Goal: Task Accomplishment & Management: Manage account settings

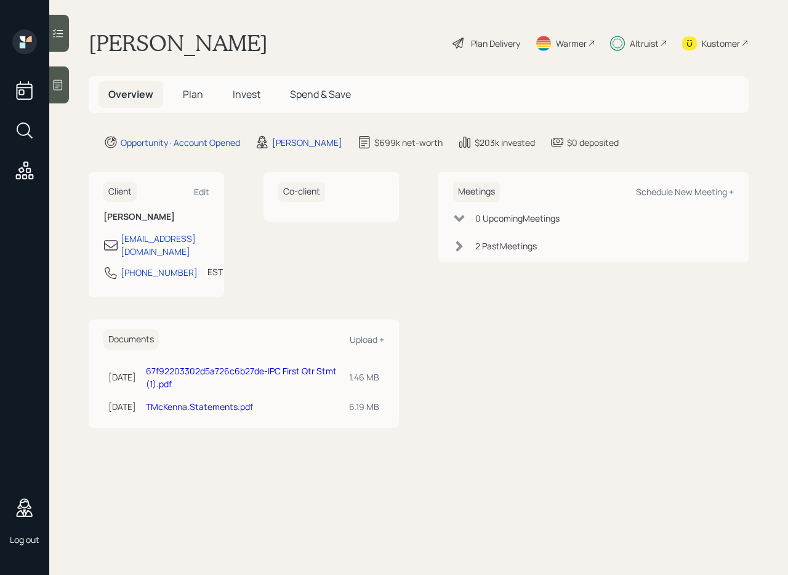
click at [268, 70] on main "Toni Mckenna Plan Delivery Warmer Altruist Kustomer Overview Plan Invest Spend …" at bounding box center [418, 287] width 739 height 575
click at [188, 88] on span "Plan" at bounding box center [193, 94] width 20 height 14
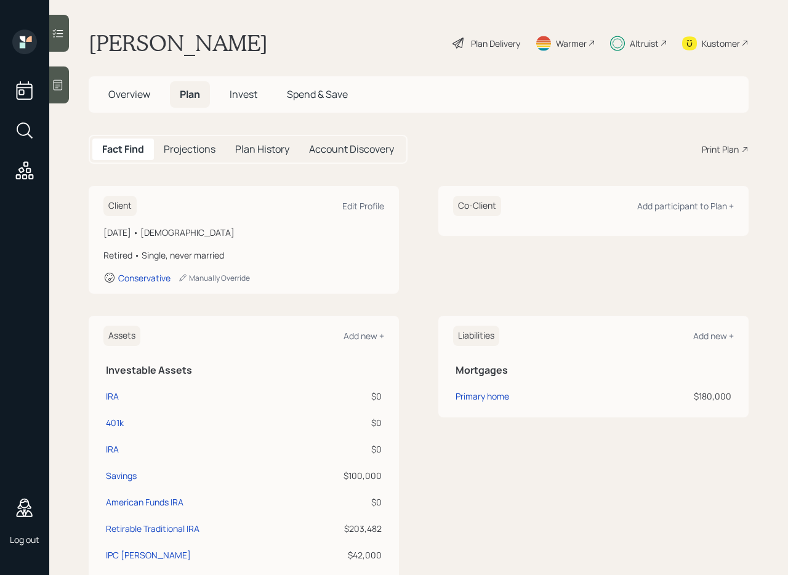
click at [252, 95] on span "Invest" at bounding box center [244, 94] width 28 height 14
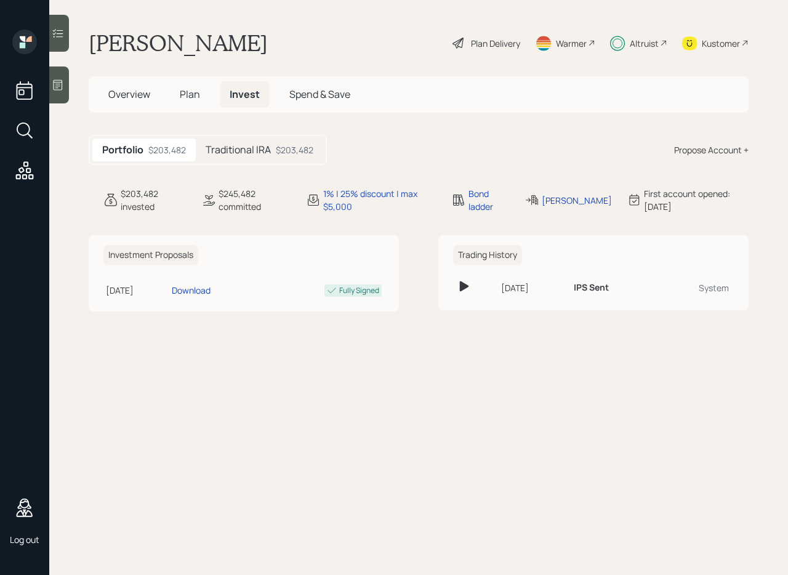
click at [262, 151] on h5 "Traditional IRA" at bounding box center [238, 150] width 65 height 12
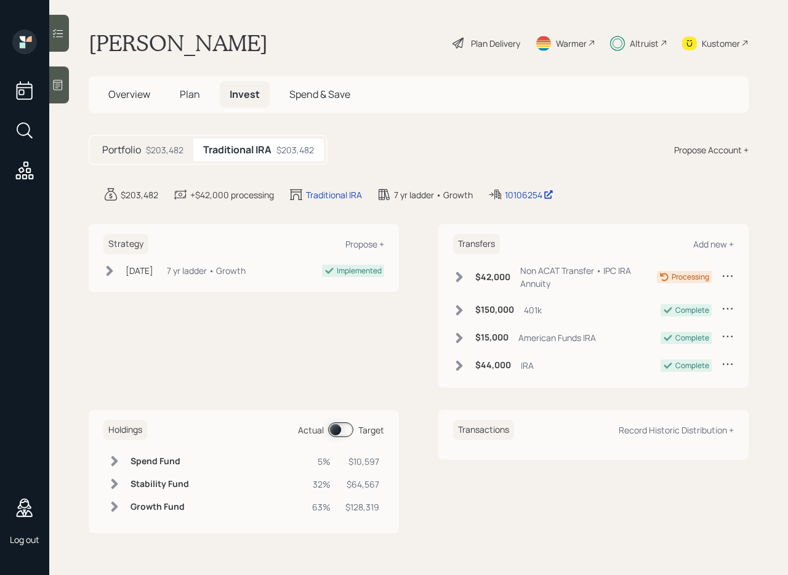
click at [724, 278] on icon at bounding box center [728, 276] width 12 height 12
click at [552, 270] on div "Non ACAT Transfer • IPC IRA Annuity" at bounding box center [588, 277] width 137 height 26
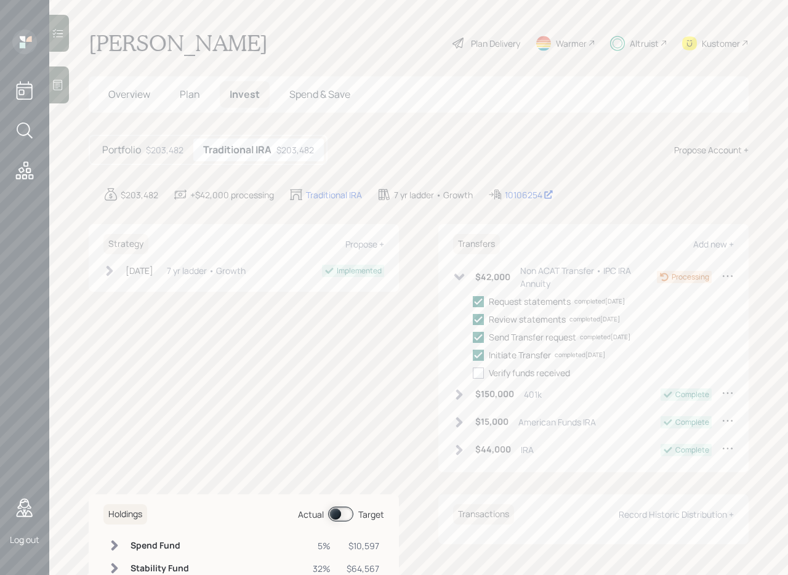
click at [533, 273] on div "Non ACAT Transfer • IPC IRA Annuity" at bounding box center [588, 277] width 137 height 26
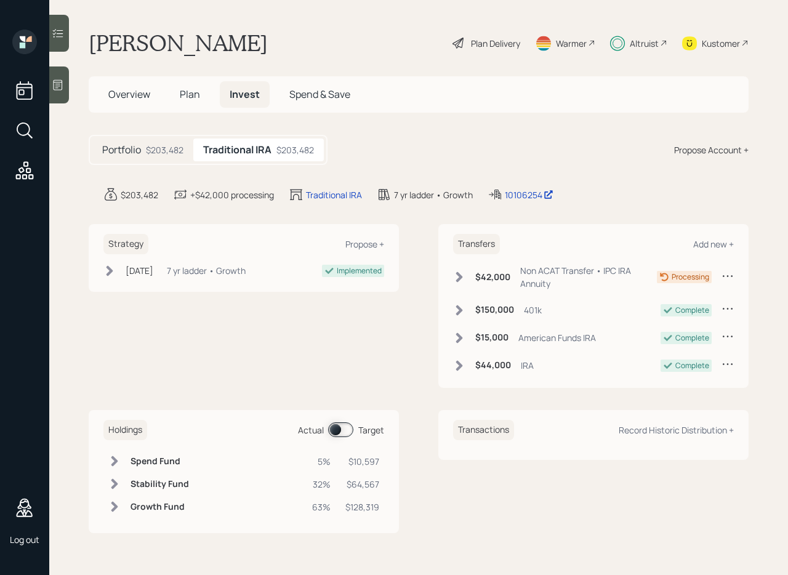
click at [461, 275] on icon at bounding box center [459, 277] width 12 height 12
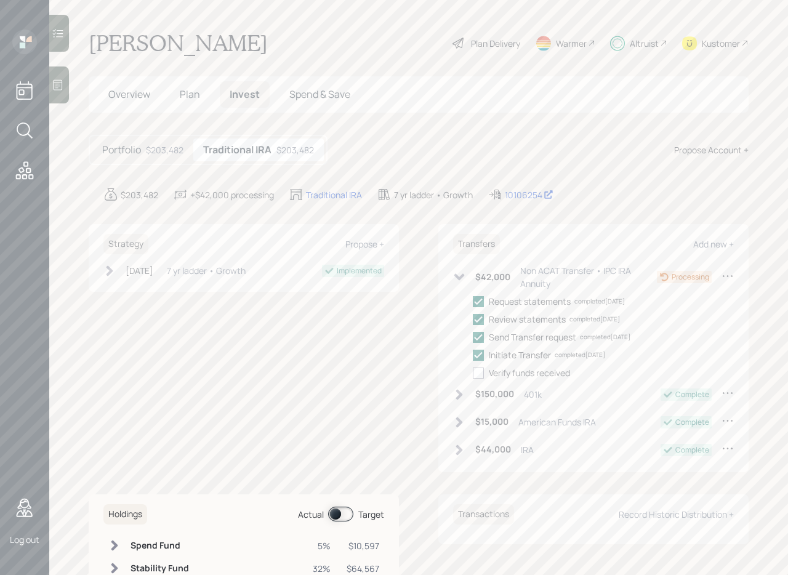
click at [459, 275] on icon at bounding box center [459, 277] width 10 height 7
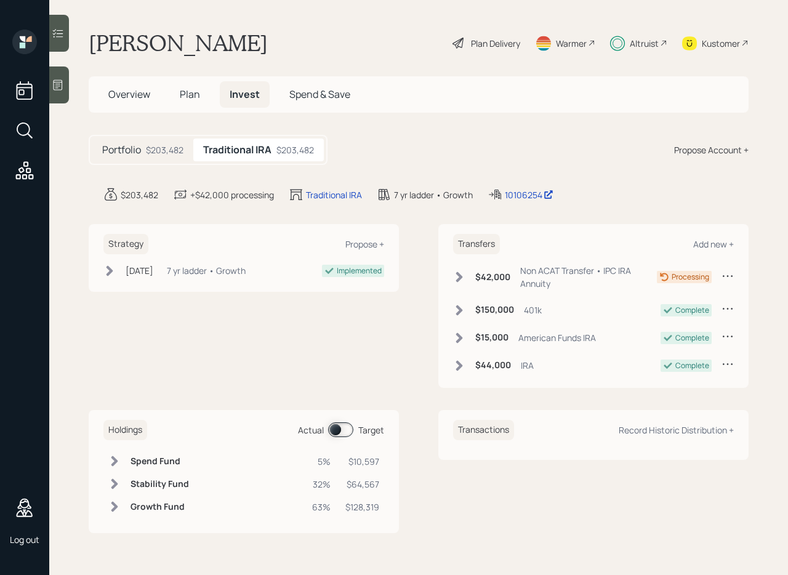
click at [135, 89] on span "Overview" at bounding box center [129, 94] width 42 height 14
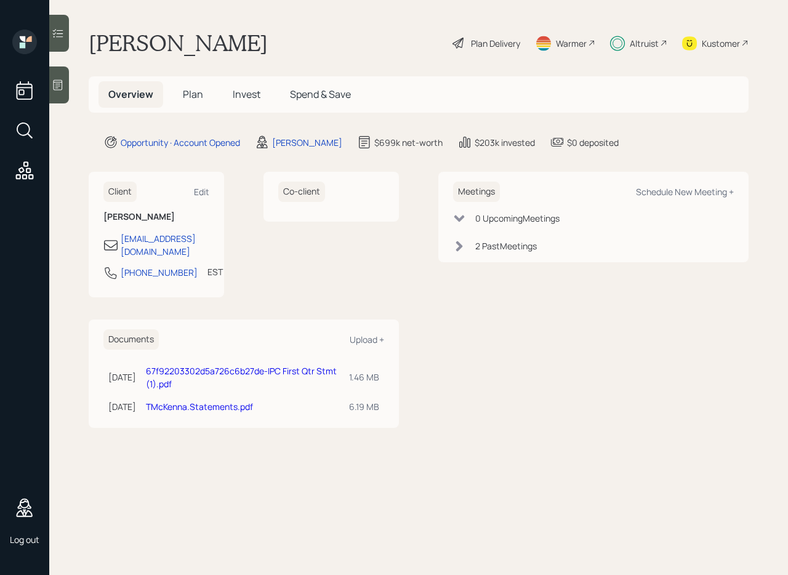
click at [256, 96] on span "Invest" at bounding box center [247, 94] width 28 height 14
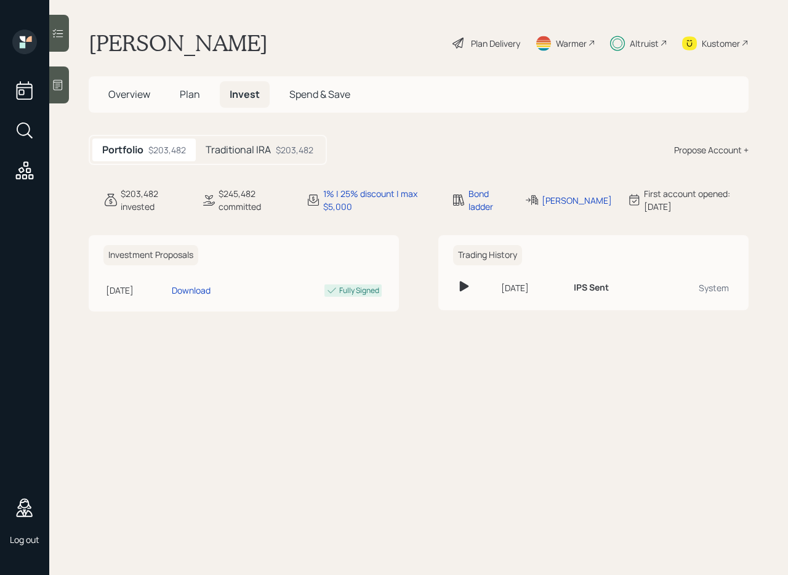
click at [270, 148] on h5 "Traditional IRA" at bounding box center [238, 150] width 65 height 12
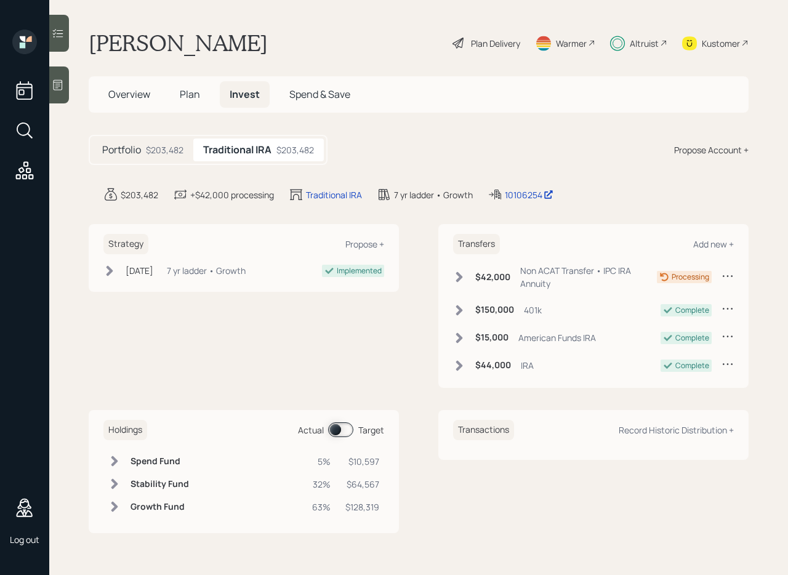
click at [60, 34] on icon at bounding box center [58, 33] width 12 height 12
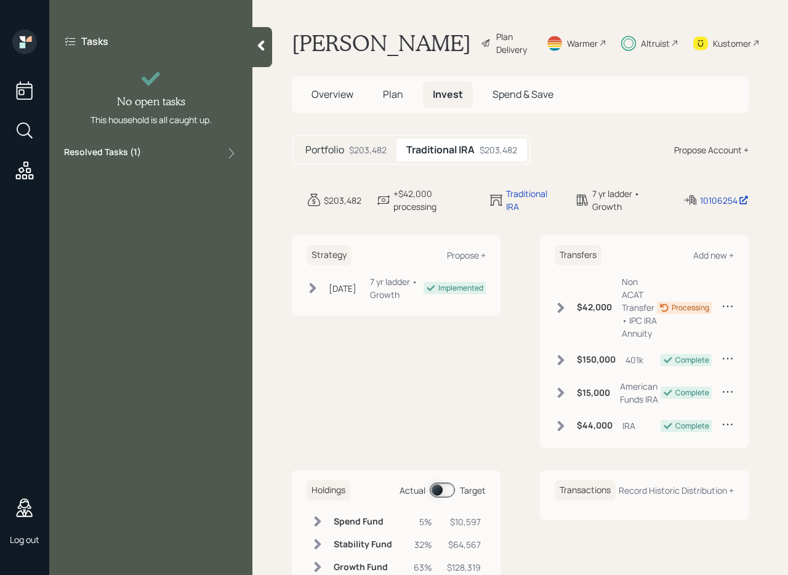
click at [179, 152] on div "Resolved Tasks ( 1 )" at bounding box center [151, 153] width 174 height 15
click at [260, 49] on icon at bounding box center [261, 45] width 12 height 12
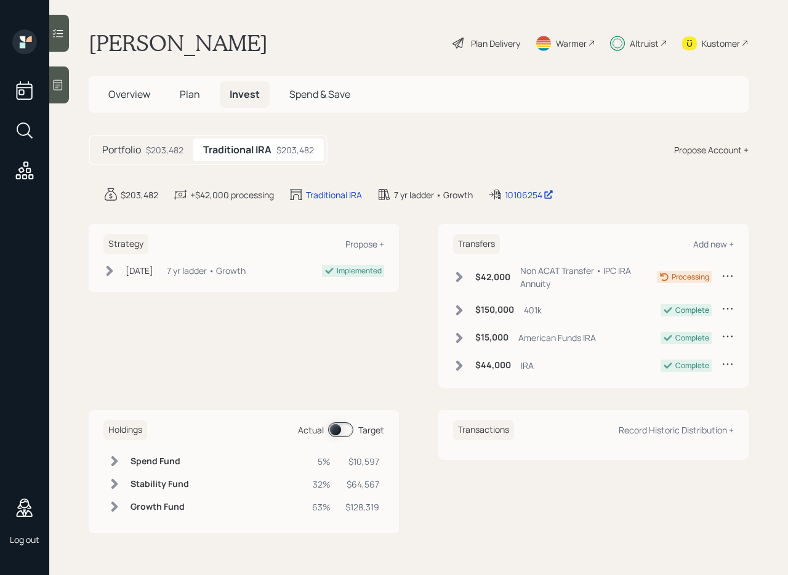
click at [458, 278] on icon at bounding box center [459, 277] width 7 height 10
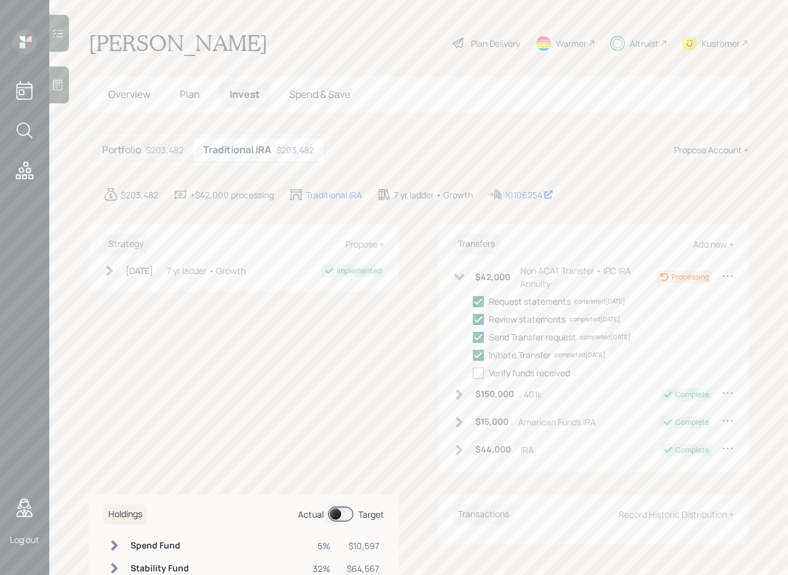
click at [54, 32] on icon at bounding box center [58, 33] width 12 height 12
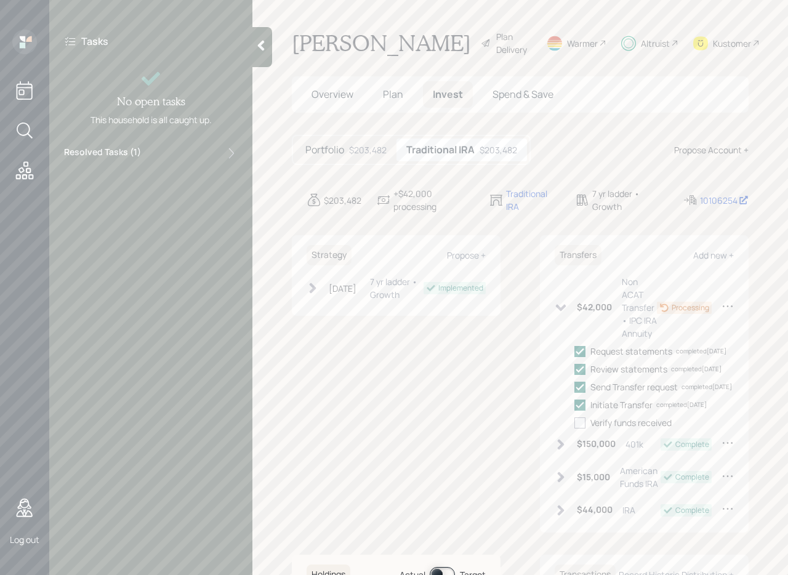
click at [142, 155] on div "Resolved Tasks ( 1 )" at bounding box center [151, 153] width 174 height 15
click at [562, 314] on icon at bounding box center [561, 308] width 12 height 12
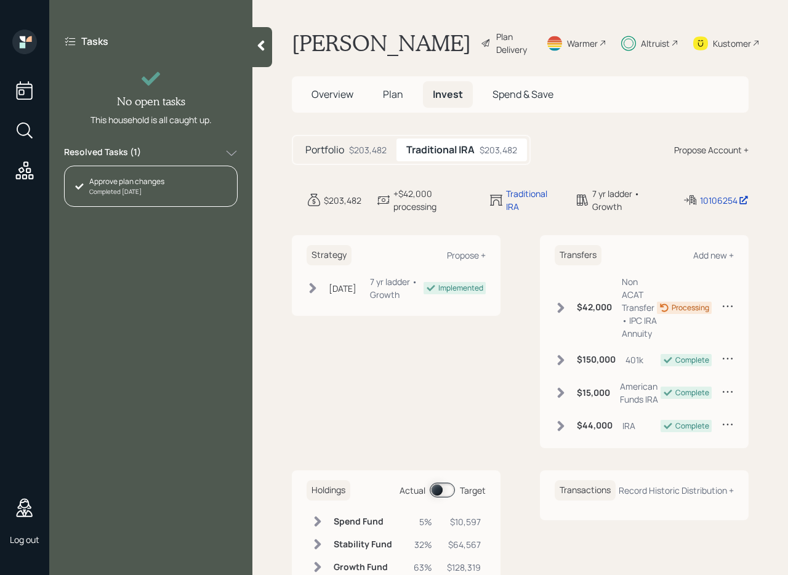
click at [565, 318] on div "$42,000 Non ACAT Transfer • IPC IRA Annuity" at bounding box center [606, 307] width 102 height 65
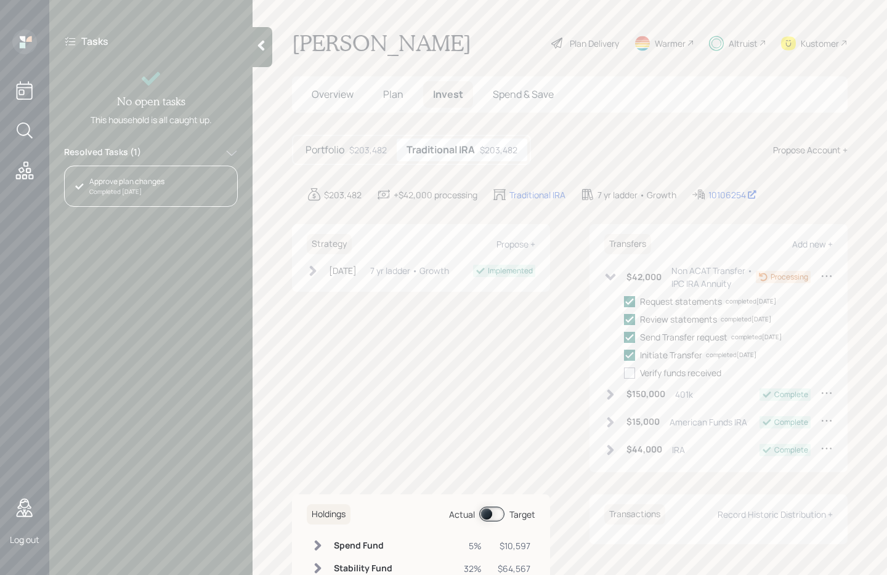
click at [788, 212] on main "Toni Mckenna Plan Delivery Warmer Altruist Kustomer Overview Plan Invest Spend …" at bounding box center [569, 287] width 634 height 575
